Goal: Purchase product/service

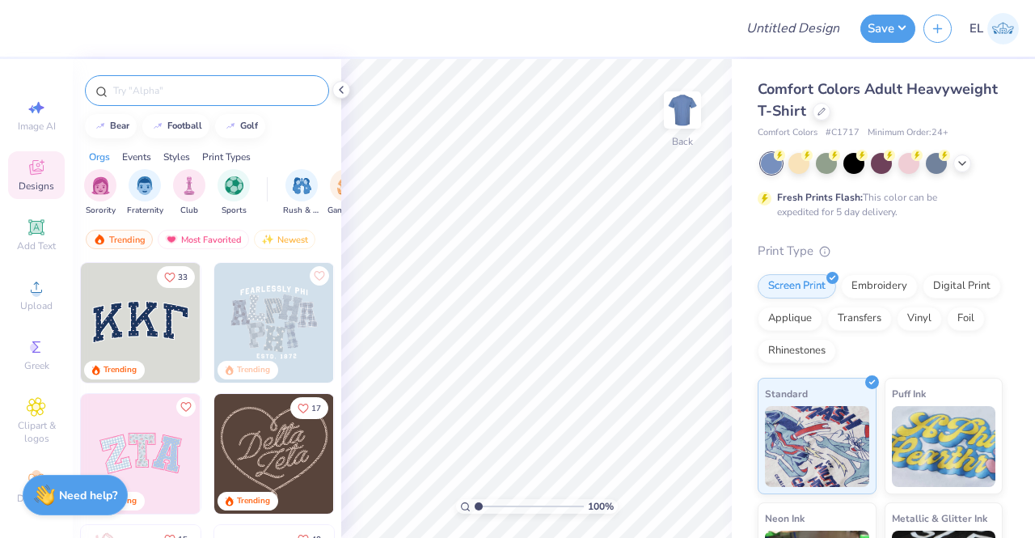
click at [154, 90] on input "text" at bounding box center [215, 90] width 207 height 16
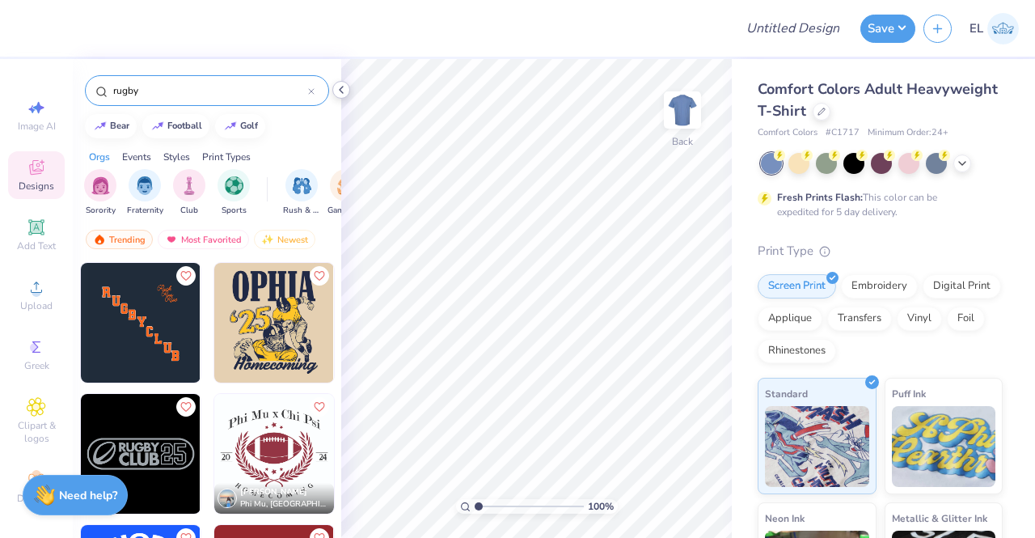
type input "rugby"
click at [340, 90] on polyline at bounding box center [341, 90] width 3 height 6
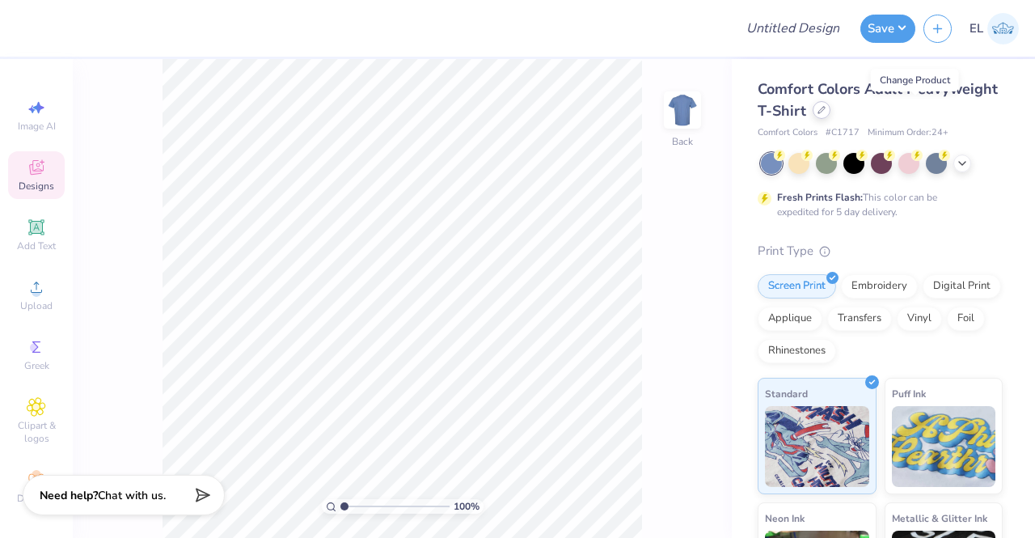
click at [826, 112] on icon at bounding box center [821, 110] width 8 height 8
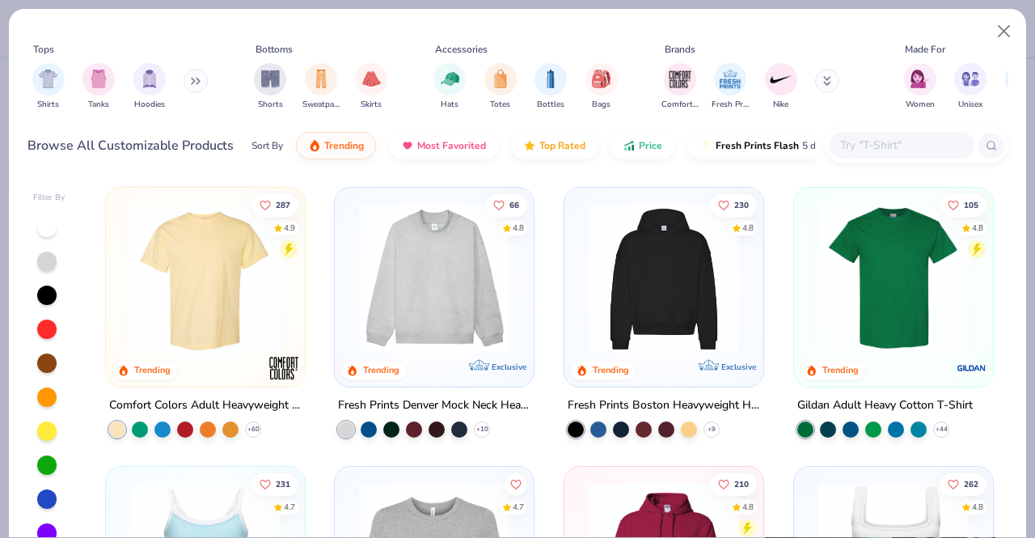
click at [889, 150] on input "text" at bounding box center [900, 145] width 125 height 19
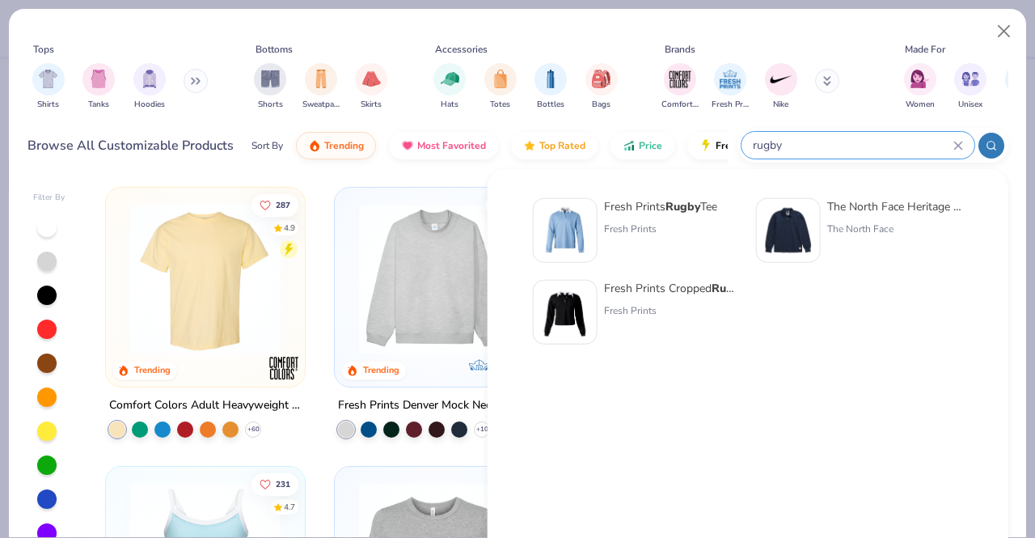
type input "rugby"
click at [686, 211] on strong "Rugby" at bounding box center [682, 206] width 35 height 15
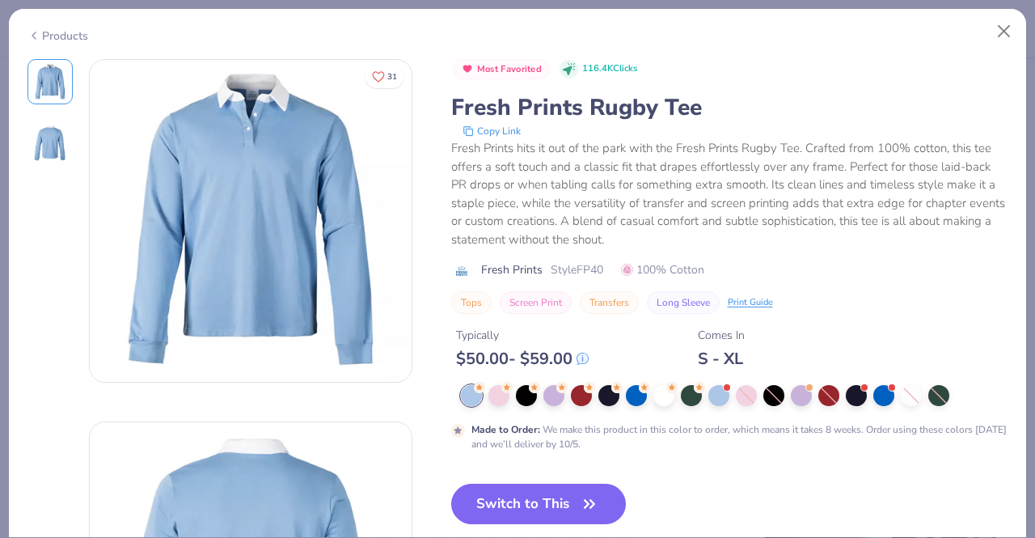
scroll to position [53, 0]
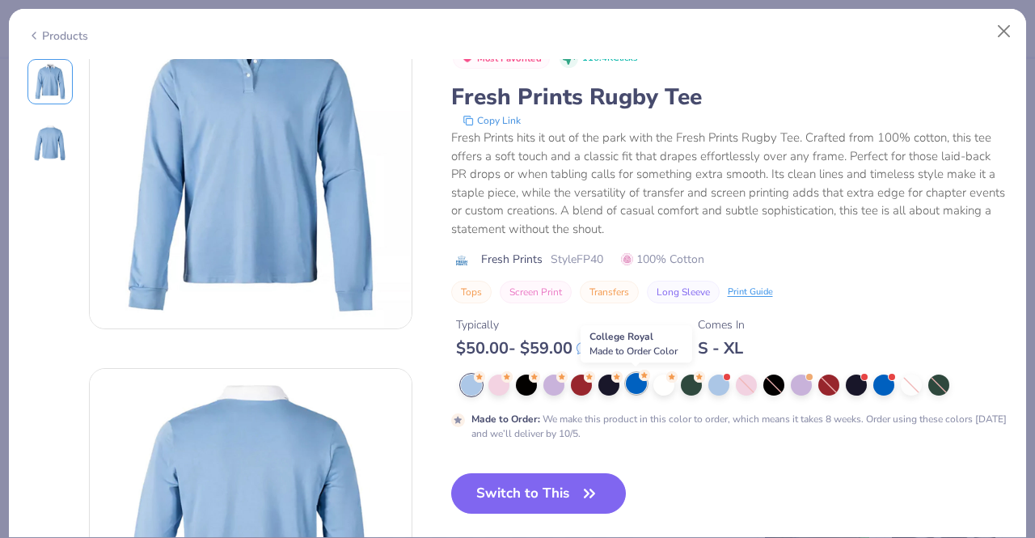
click at [636, 392] on div at bounding box center [636, 383] width 21 height 21
